Goal: Information Seeking & Learning: Learn about a topic

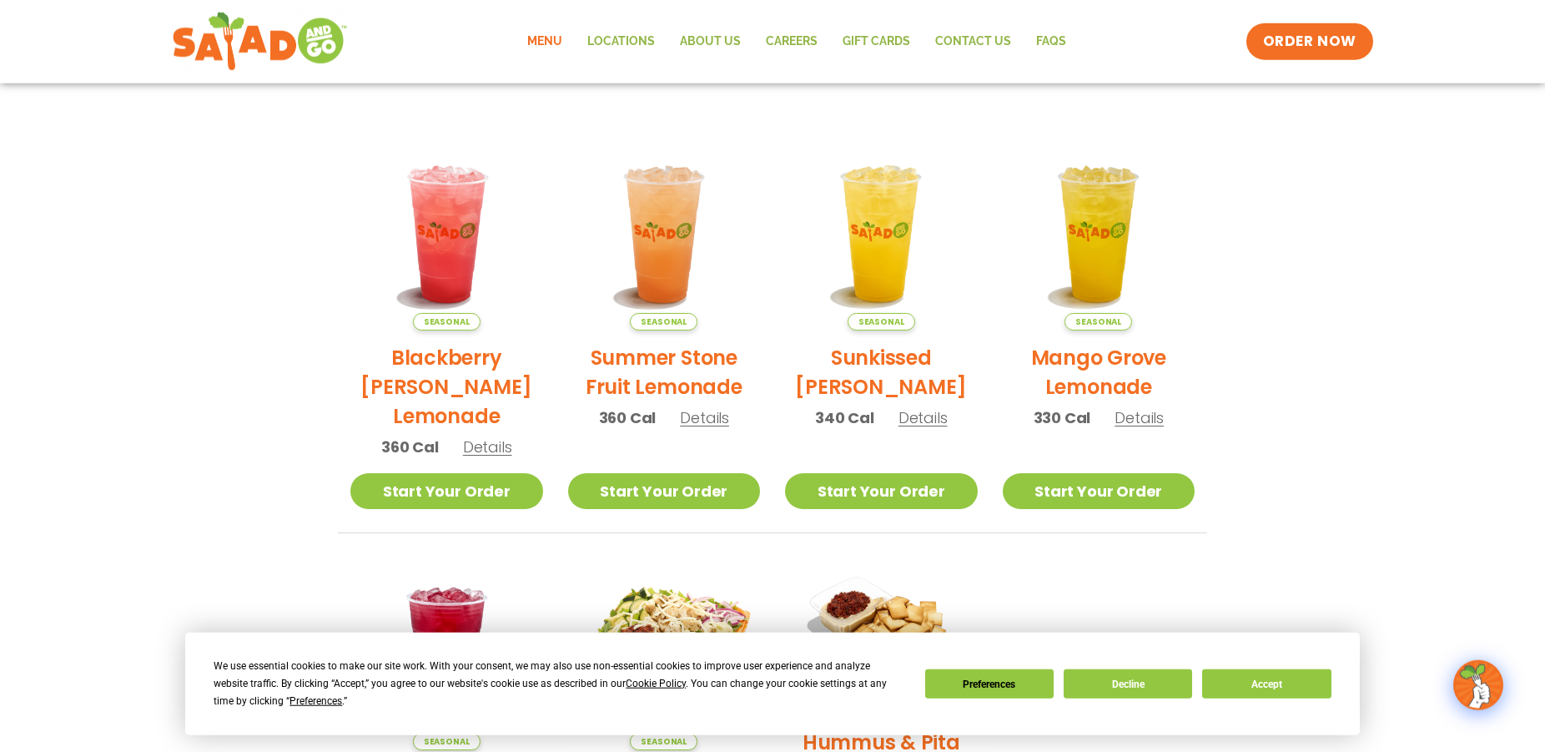
scroll to position [340, 0]
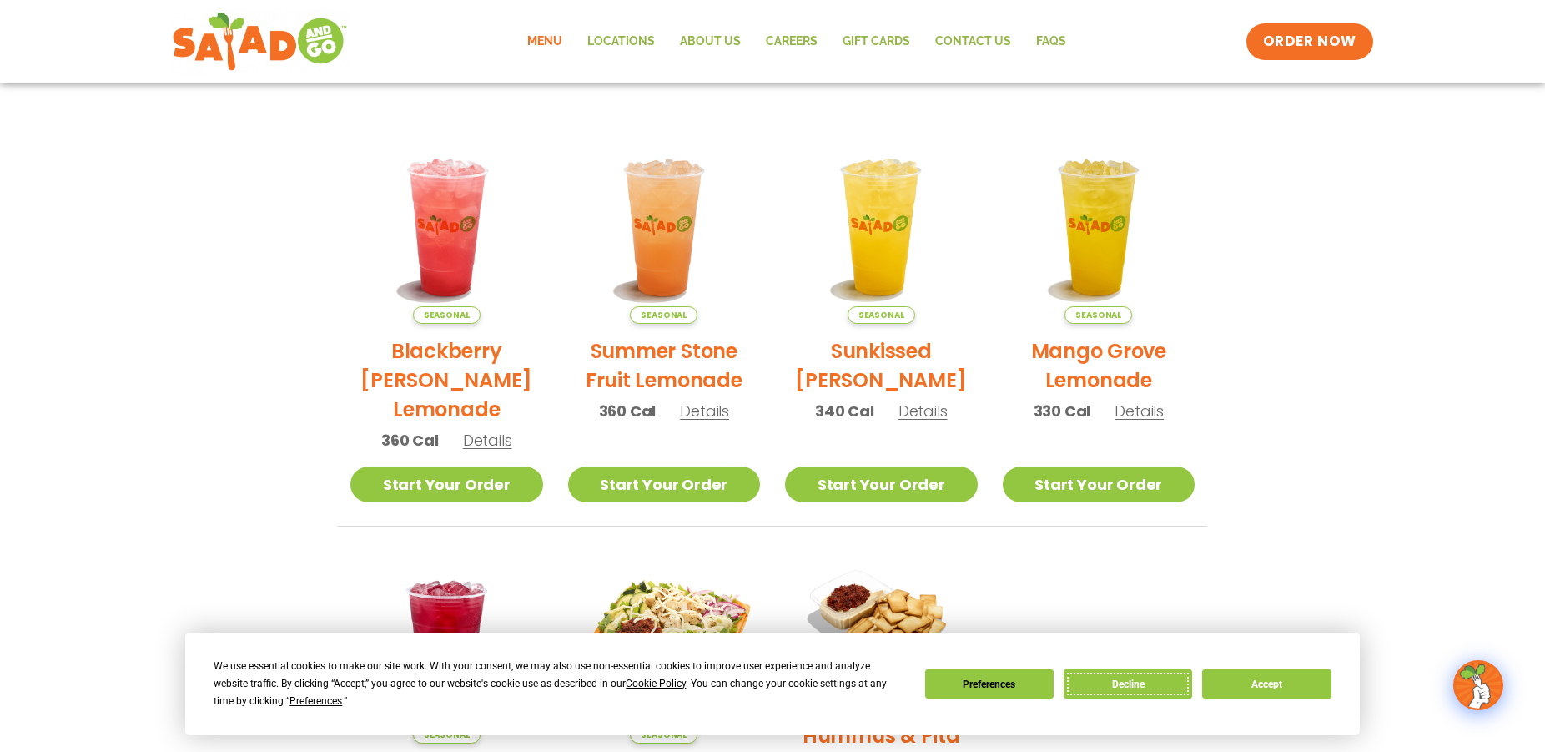
click at [1128, 684] on button "Decline" at bounding box center [1128, 683] width 128 height 29
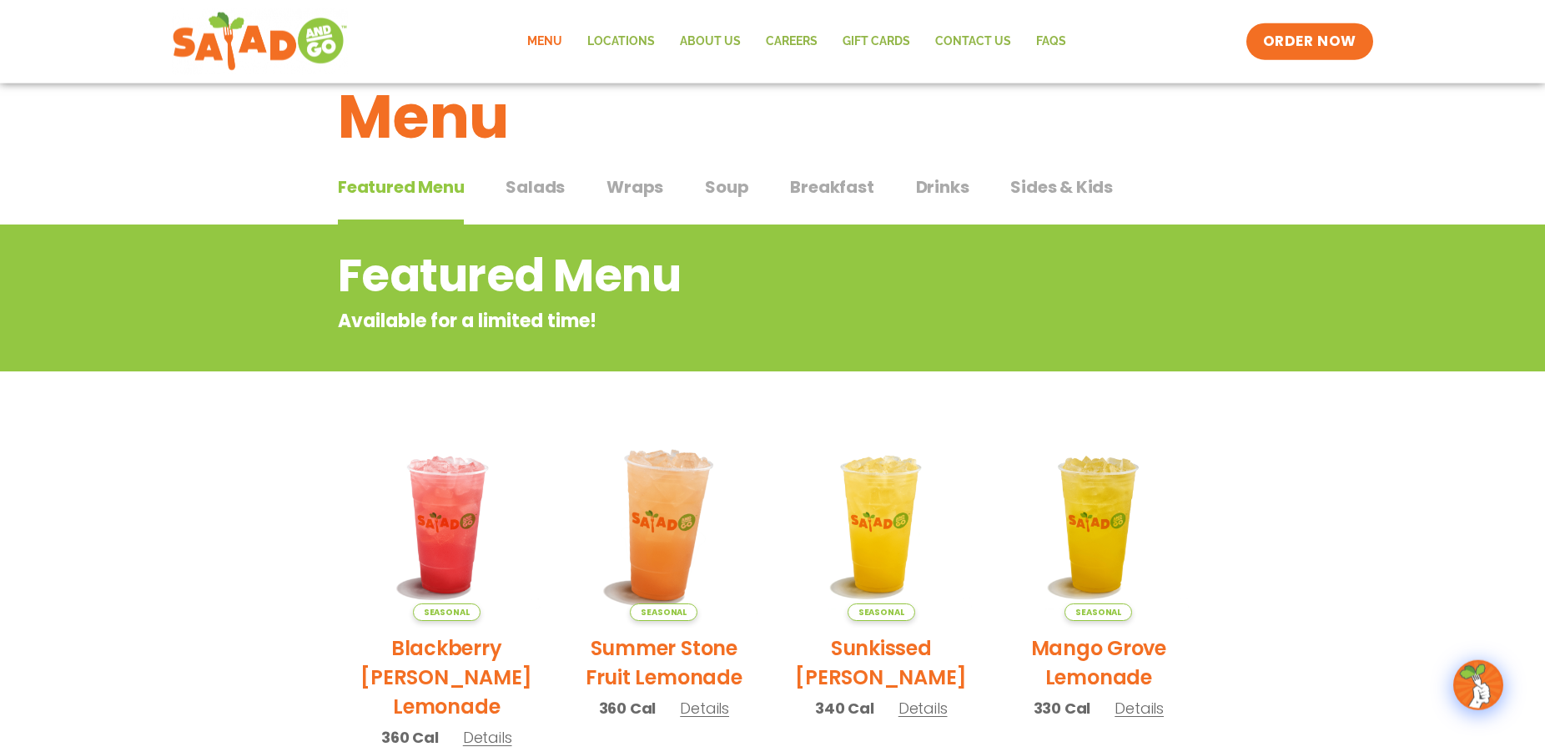
scroll to position [0, 0]
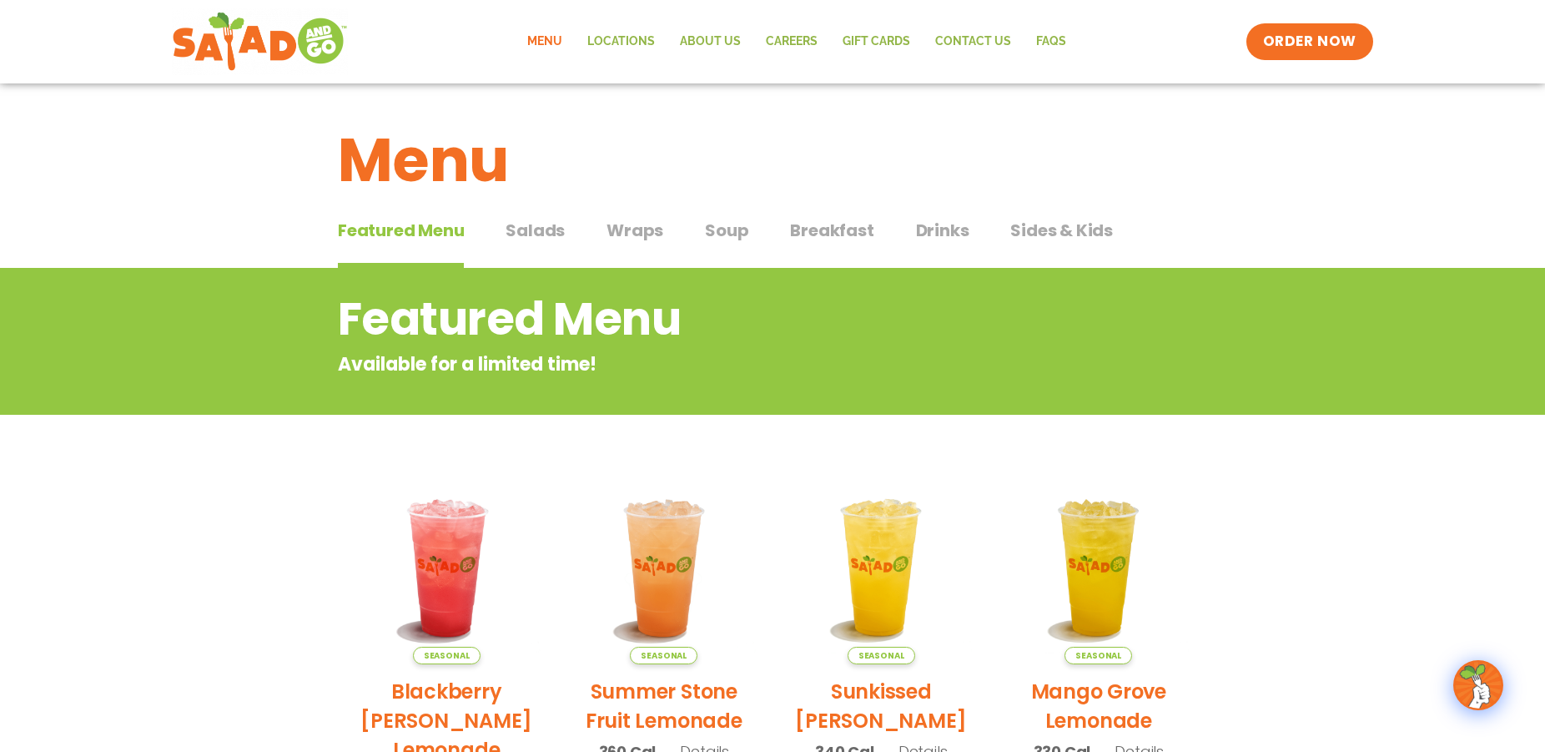
click at [545, 42] on link "Menu" at bounding box center [545, 42] width 60 height 38
click at [536, 227] on span "Salads" at bounding box center [535, 230] width 59 height 25
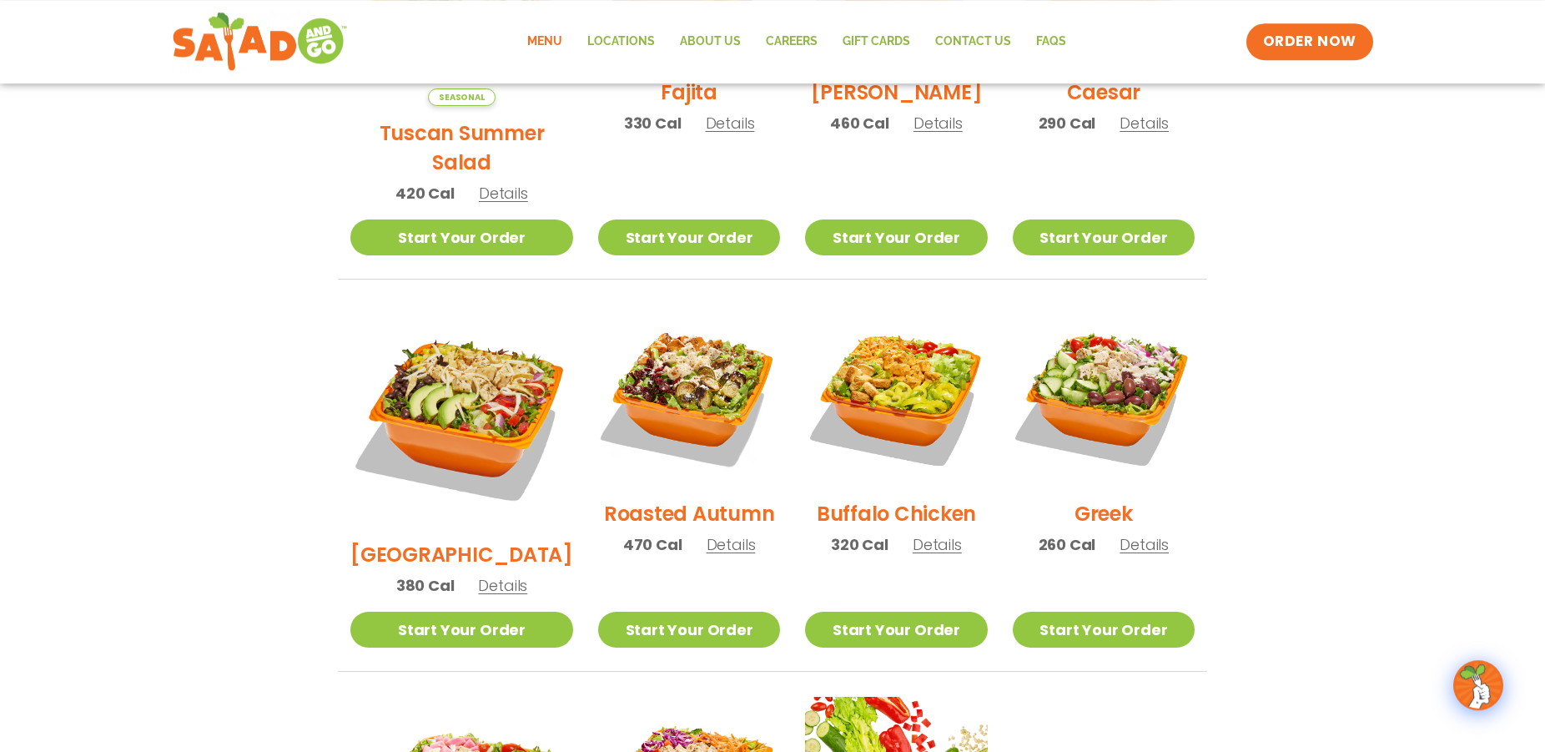
scroll to position [681, 0]
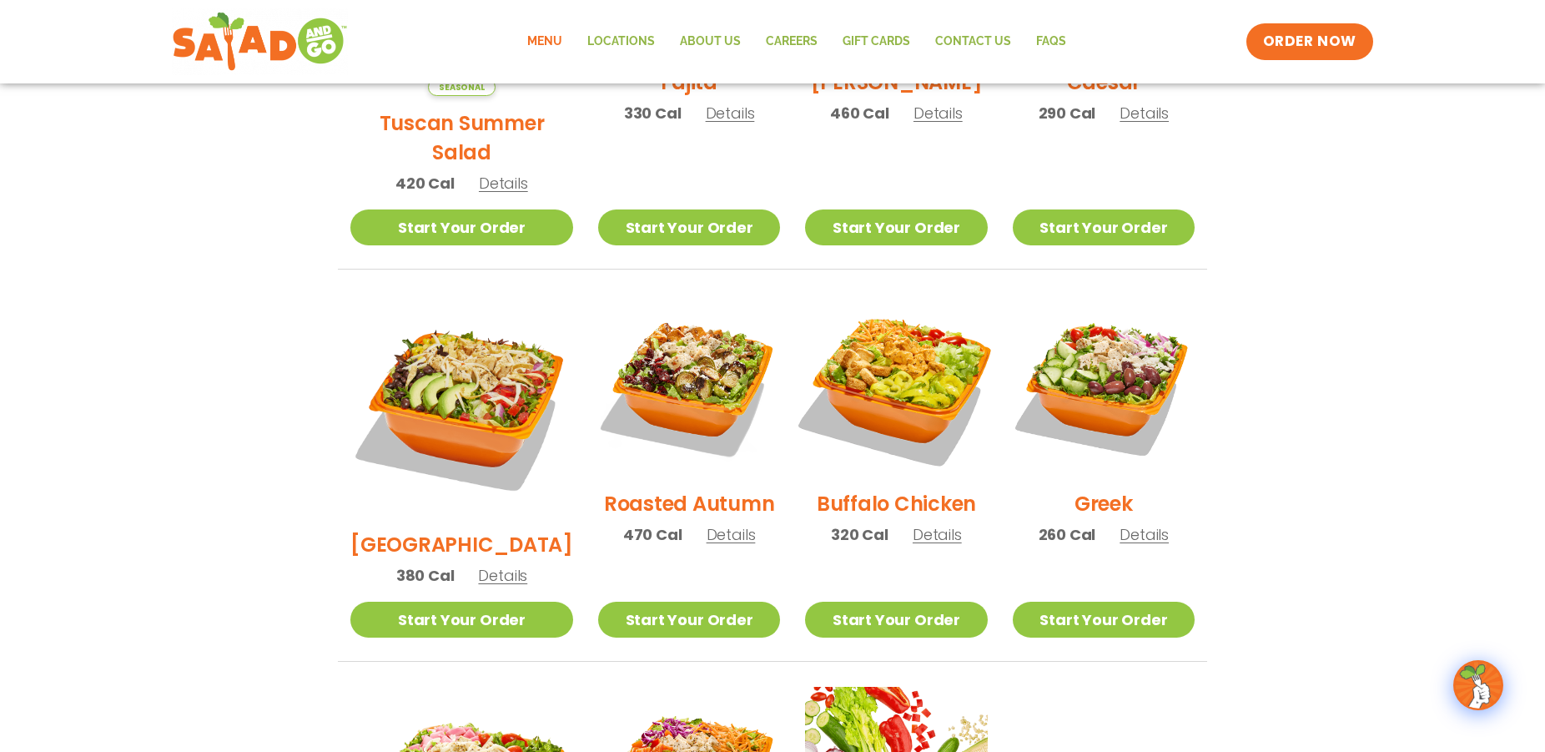
click at [894, 346] on img at bounding box center [896, 386] width 214 height 214
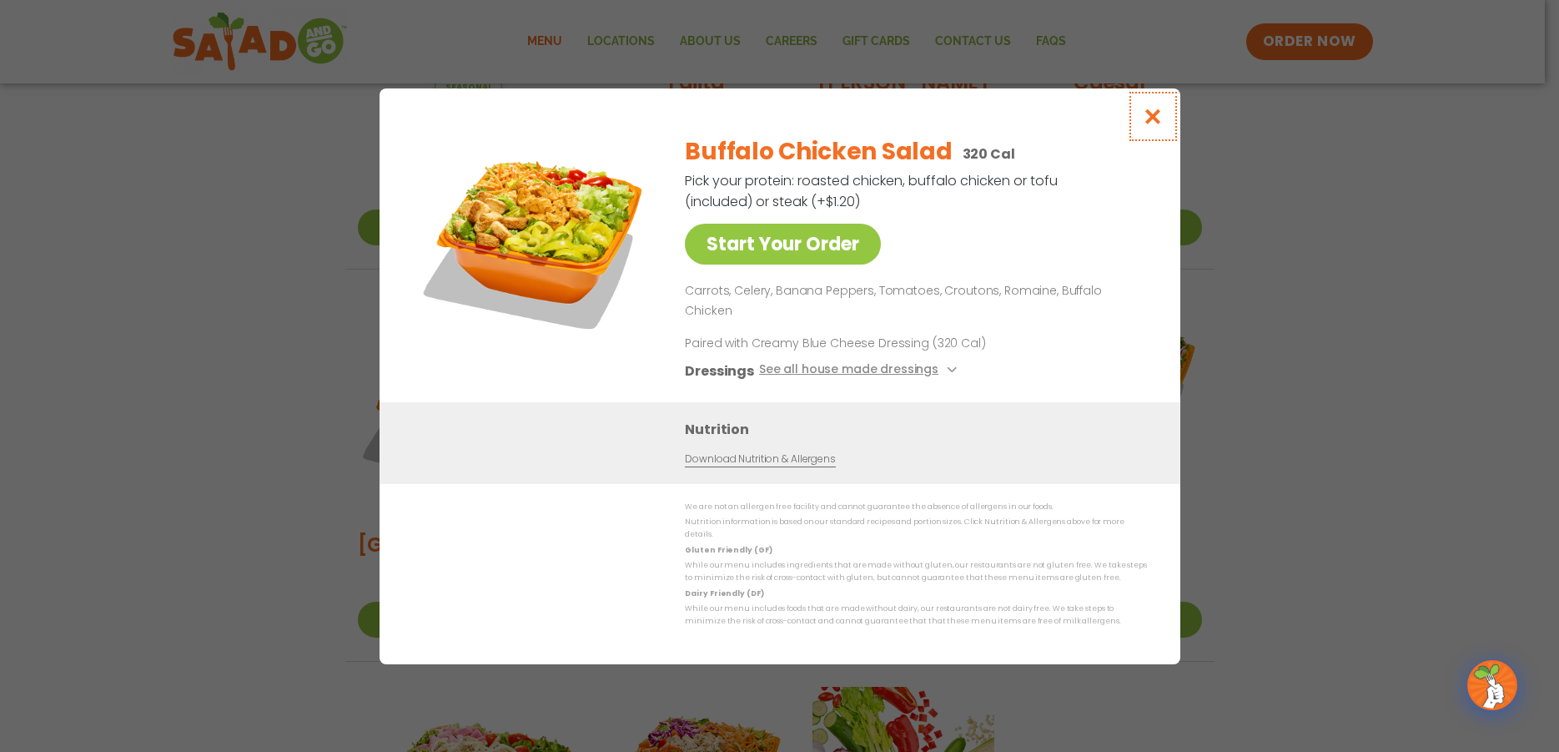
click at [1155, 125] on icon "Close modal" at bounding box center [1152, 117] width 21 height 18
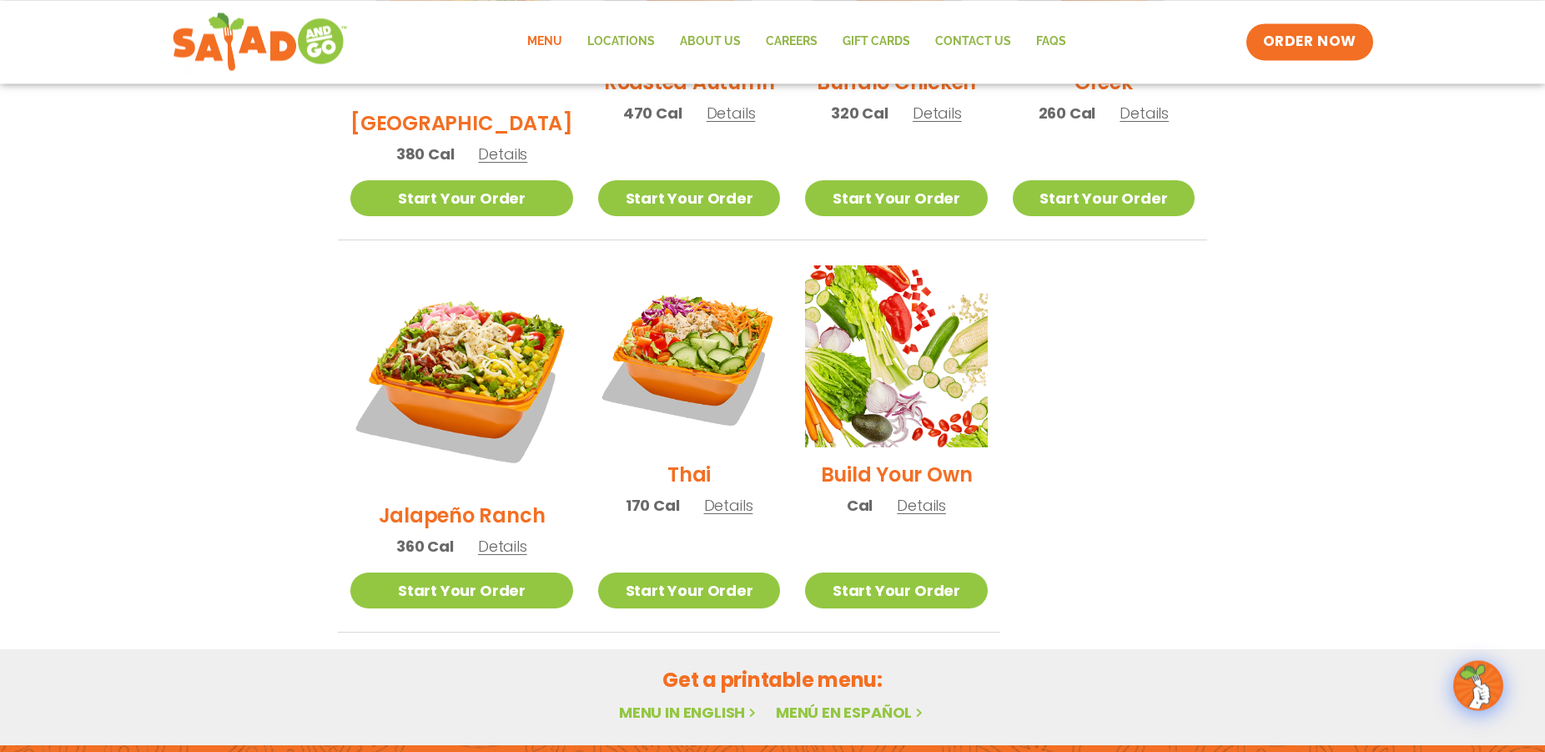
scroll to position [1106, 0]
